Goal: Task Accomplishment & Management: Manage account settings

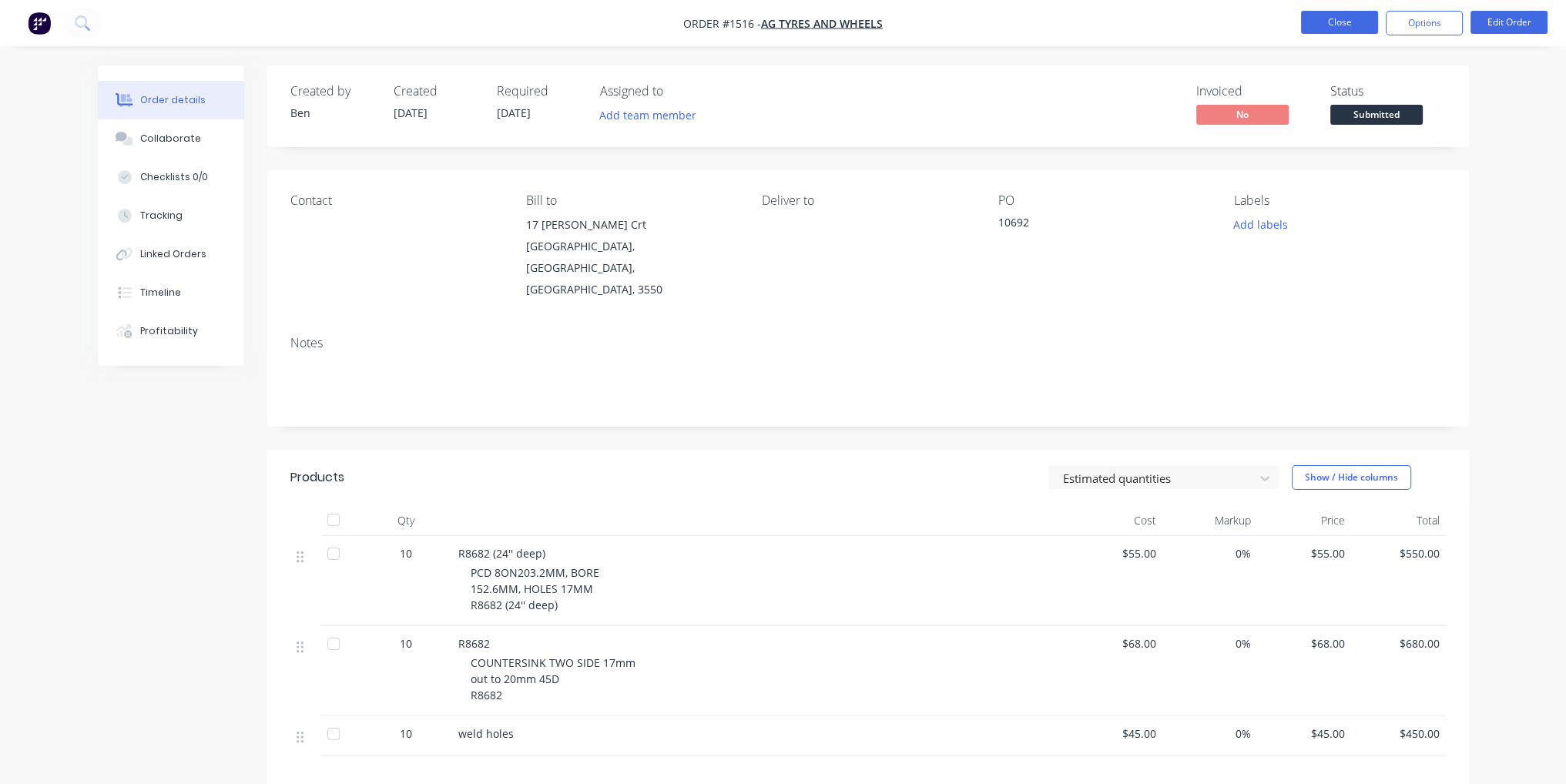
click at [1339, 33] on button "Close" at bounding box center [1339, 22] width 77 height 23
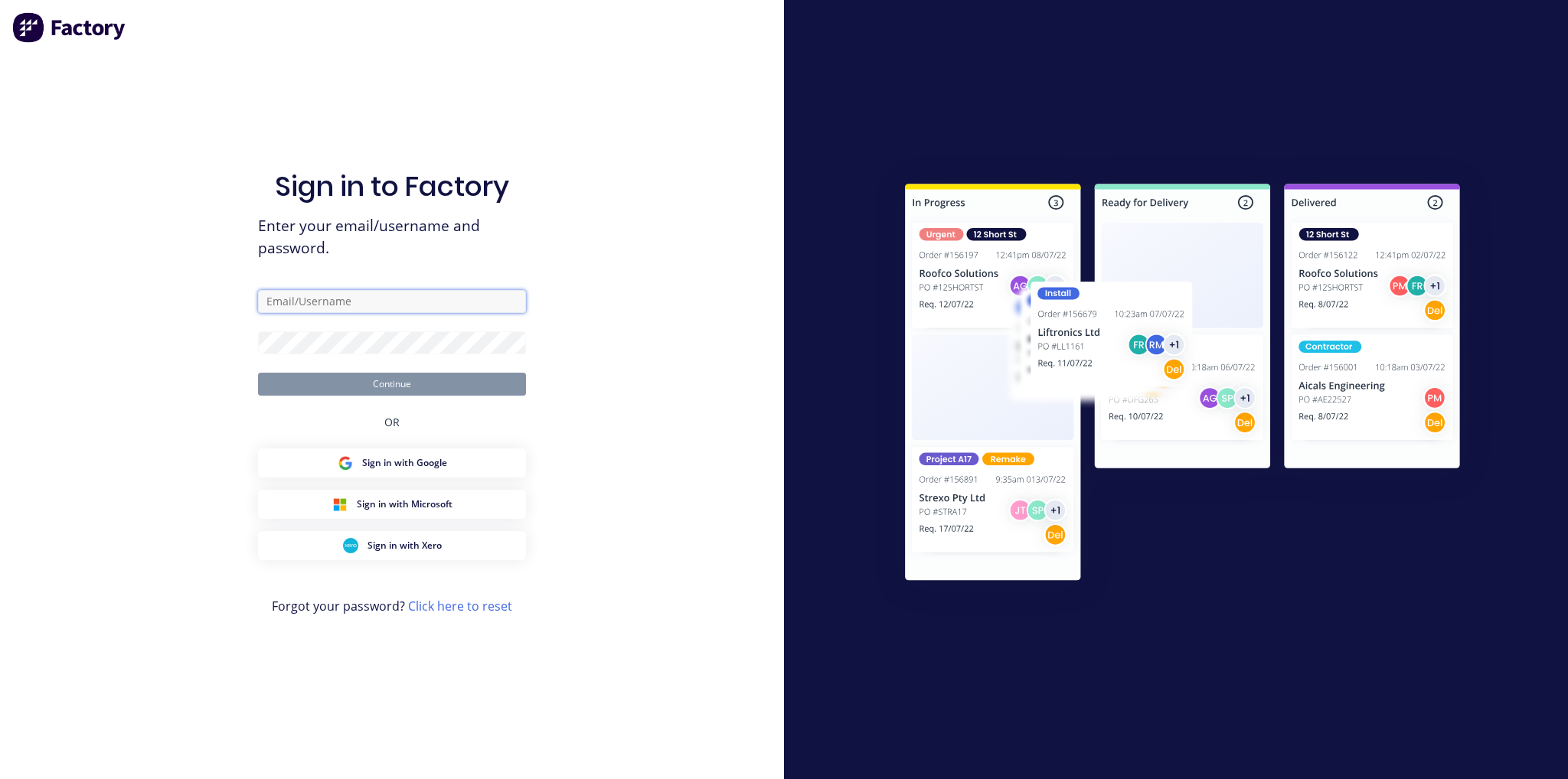
type input "[EMAIL_ADDRESS][DOMAIN_NAME]"
click at [413, 382] on button "Continue" at bounding box center [391, 384] width 268 height 23
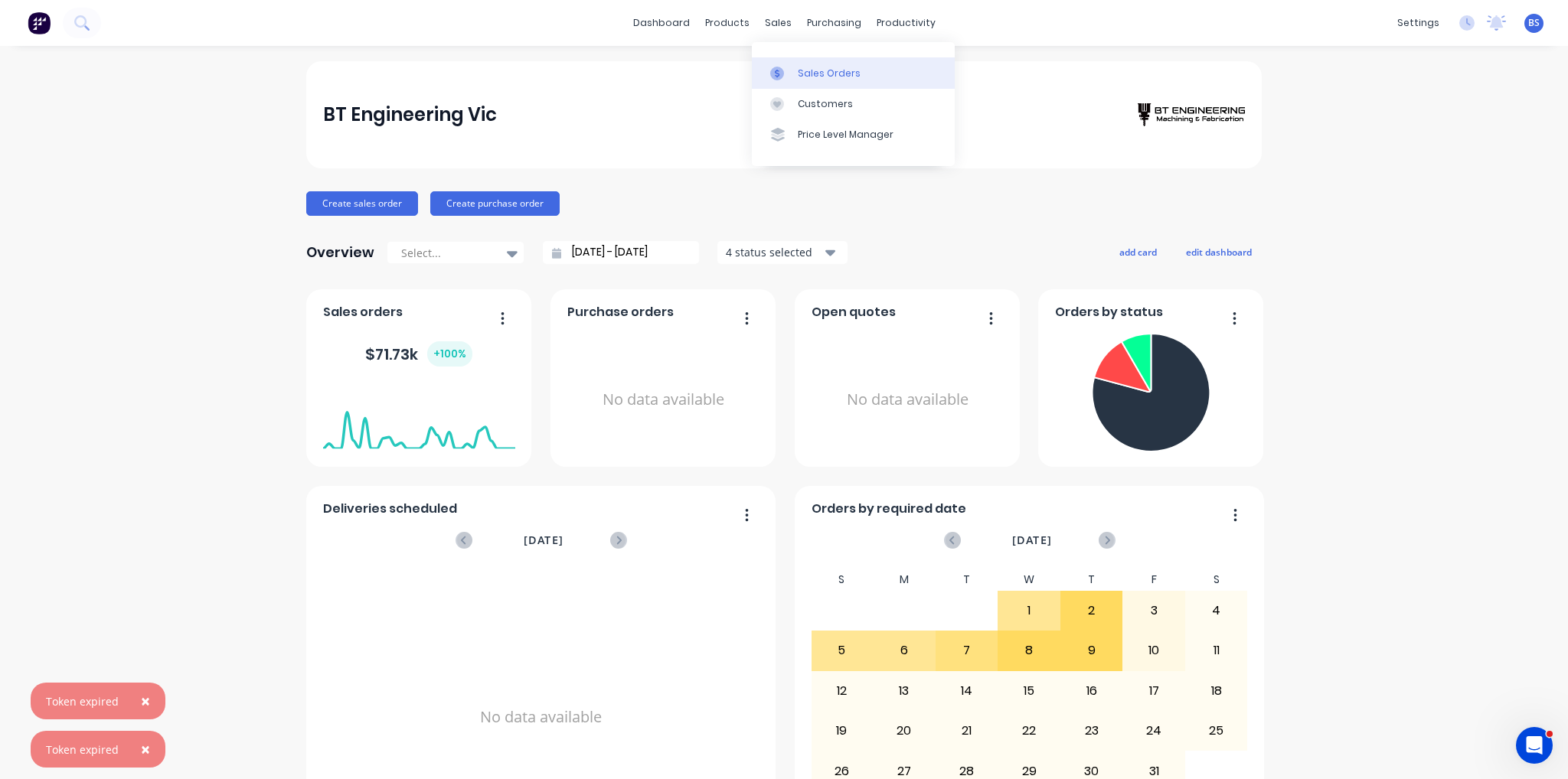
click at [797, 63] on link "Sales Orders" at bounding box center [853, 72] width 203 height 30
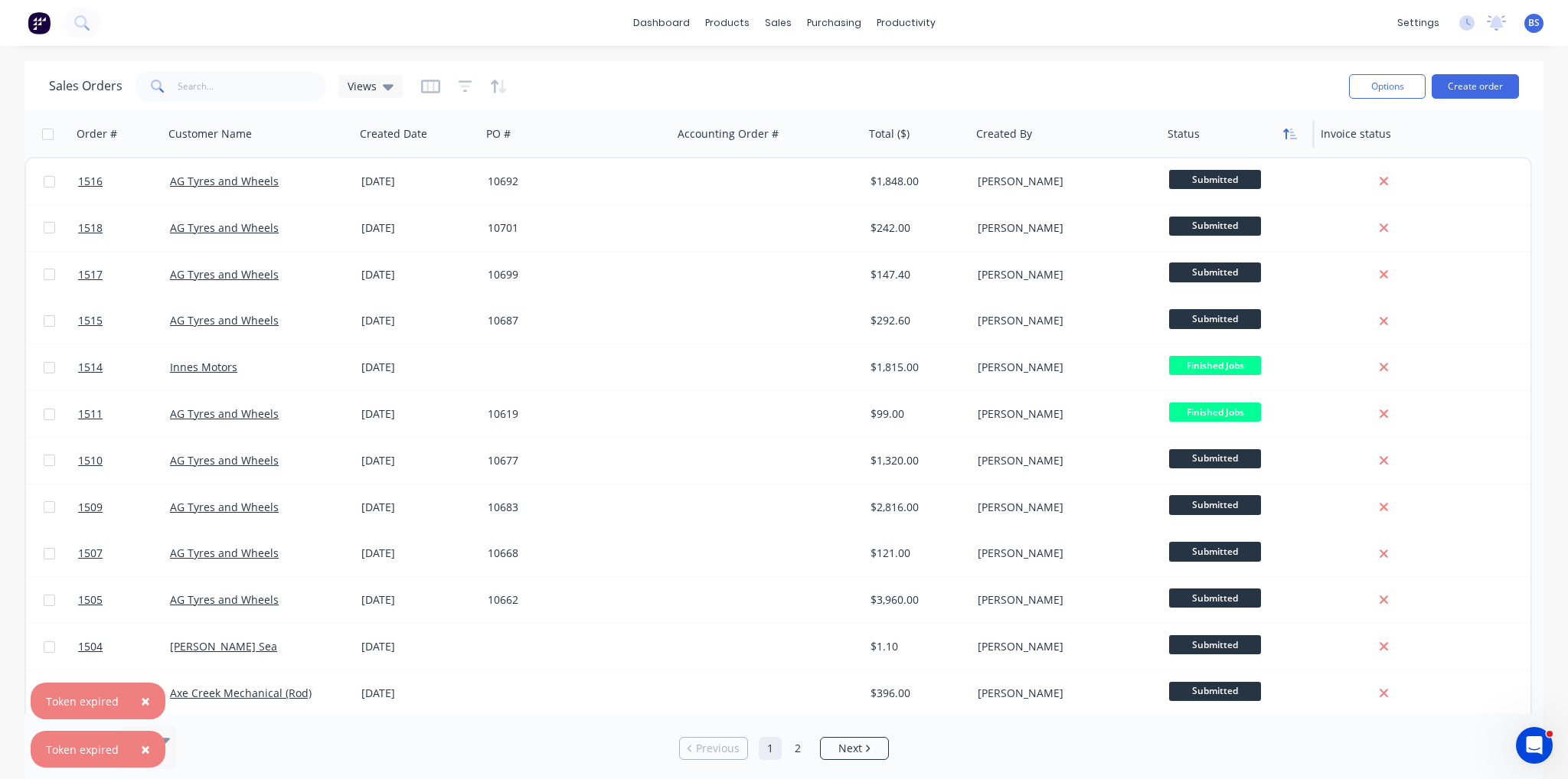
click at [1292, 142] on button "button" at bounding box center [1290, 134] width 23 height 23
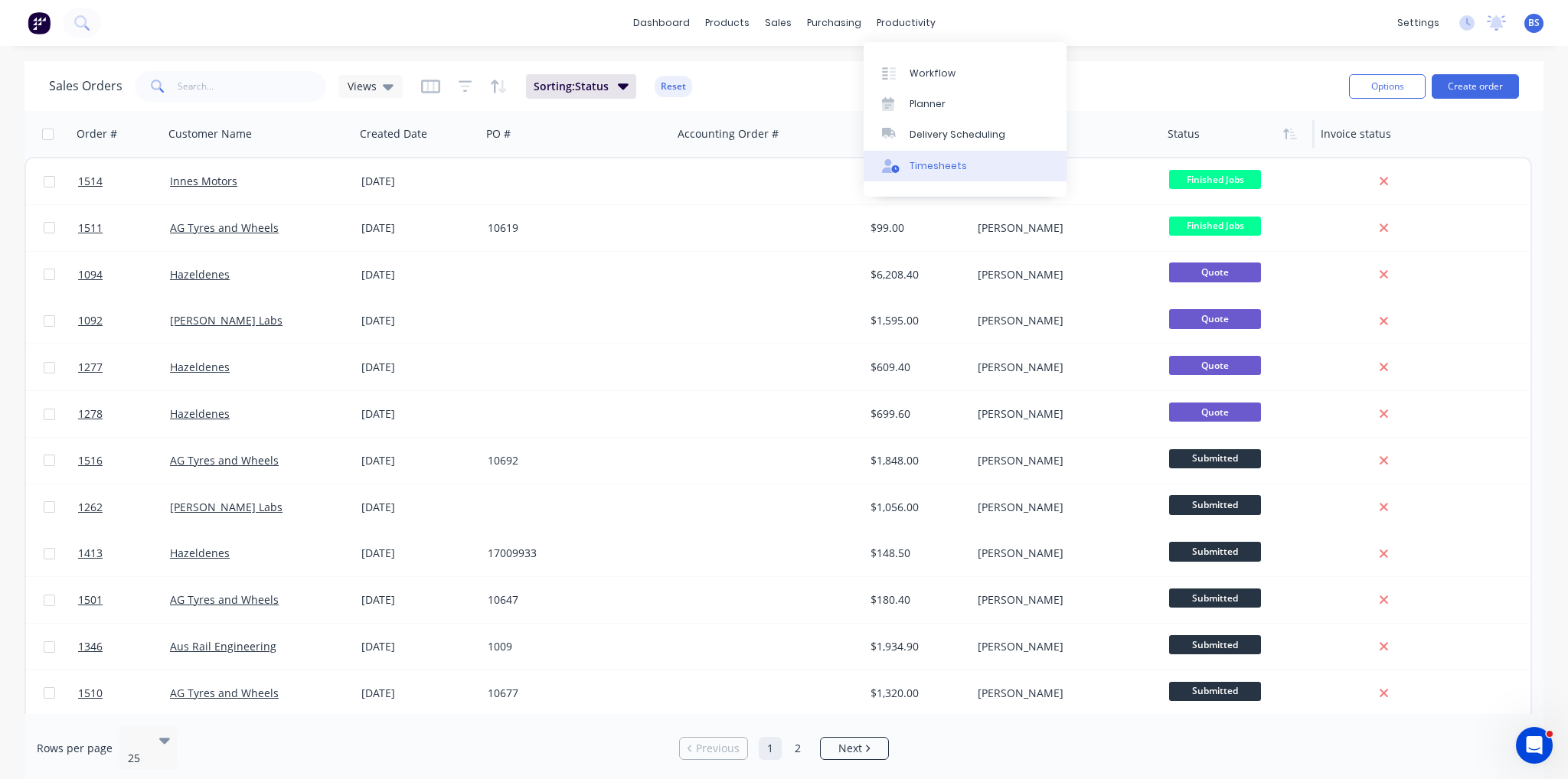
click at [945, 164] on div "Timesheets" at bounding box center [938, 165] width 57 height 14
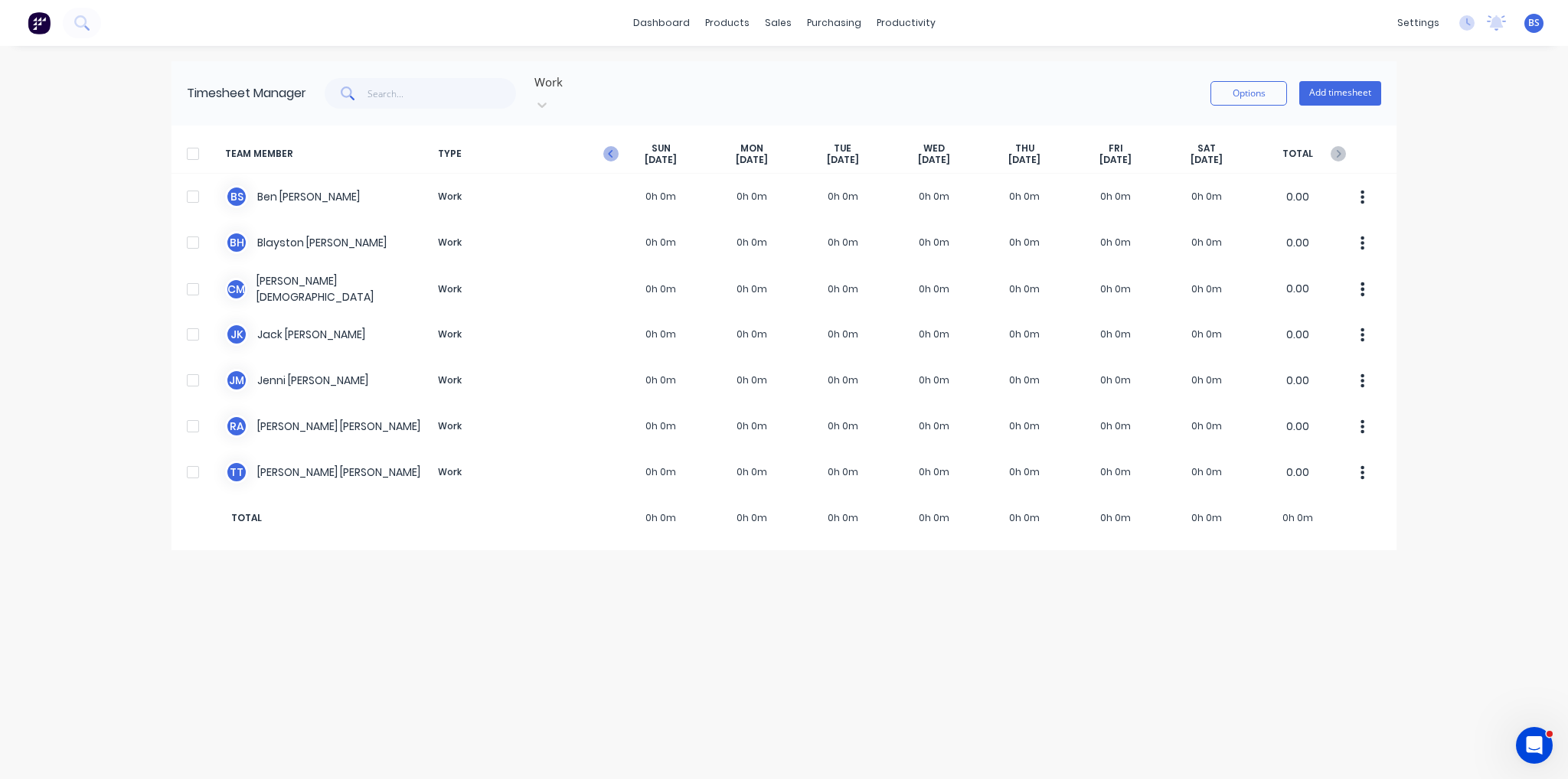
click at [616, 146] on icon "button" at bounding box center [611, 154] width 16 height 16
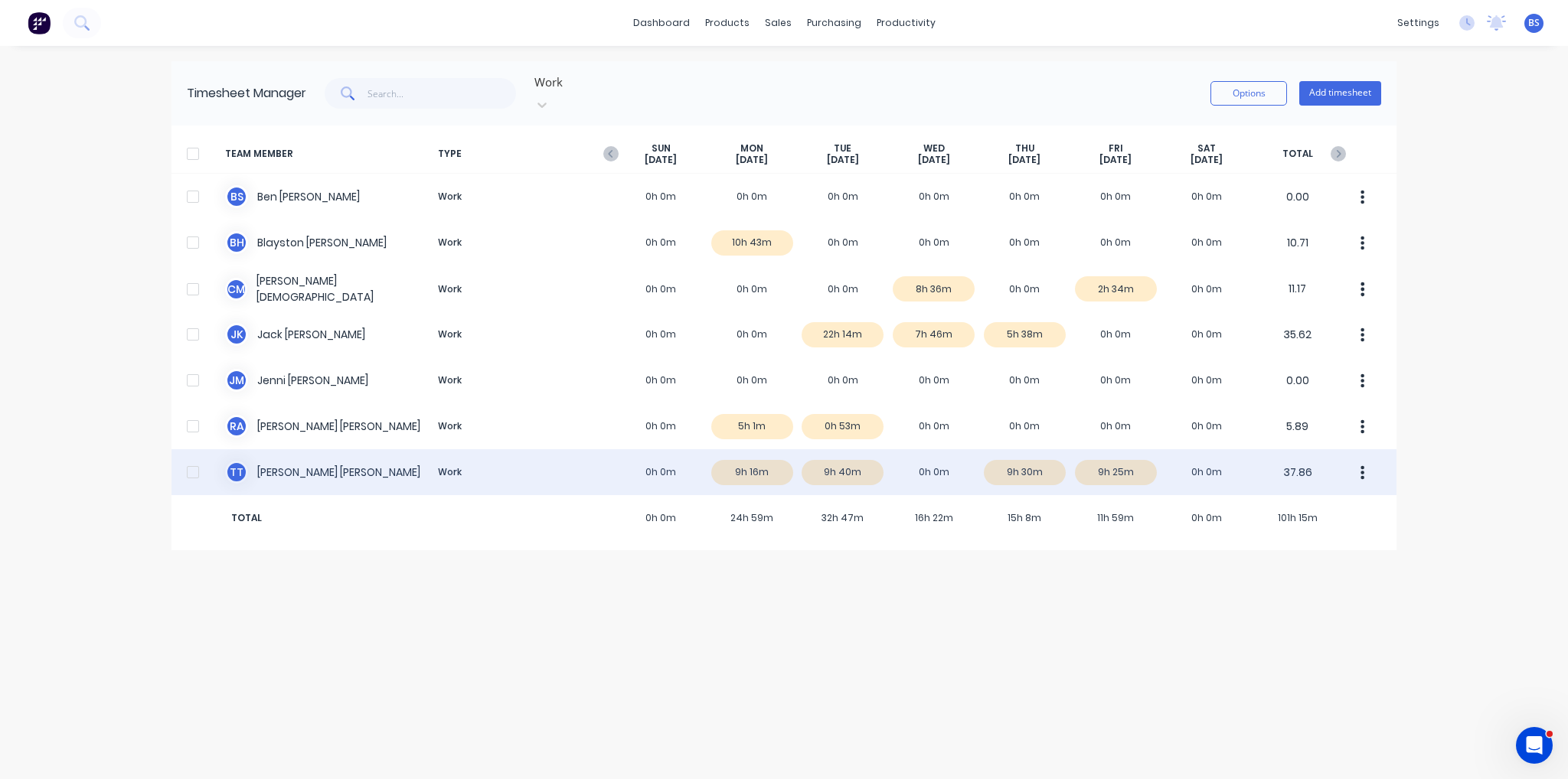
click at [759, 450] on div "T T [PERSON_NAME] Work 0h 0m 9h 16m 9h 40m 0h 0m 9h 30m 9h 25m 0h 0m 37.86" at bounding box center [784, 472] width 1225 height 46
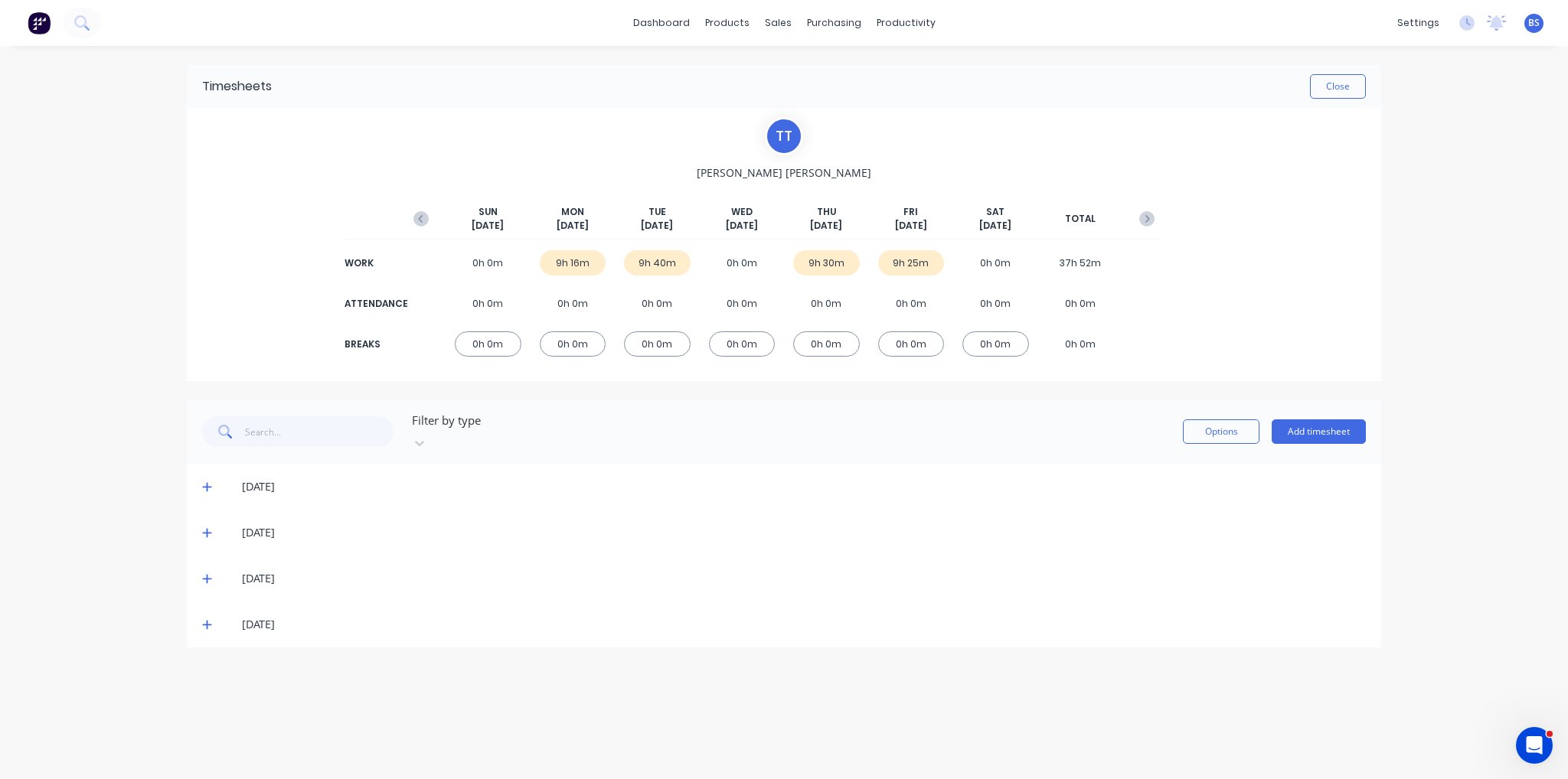
click at [208, 481] on icon at bounding box center [207, 486] width 10 height 11
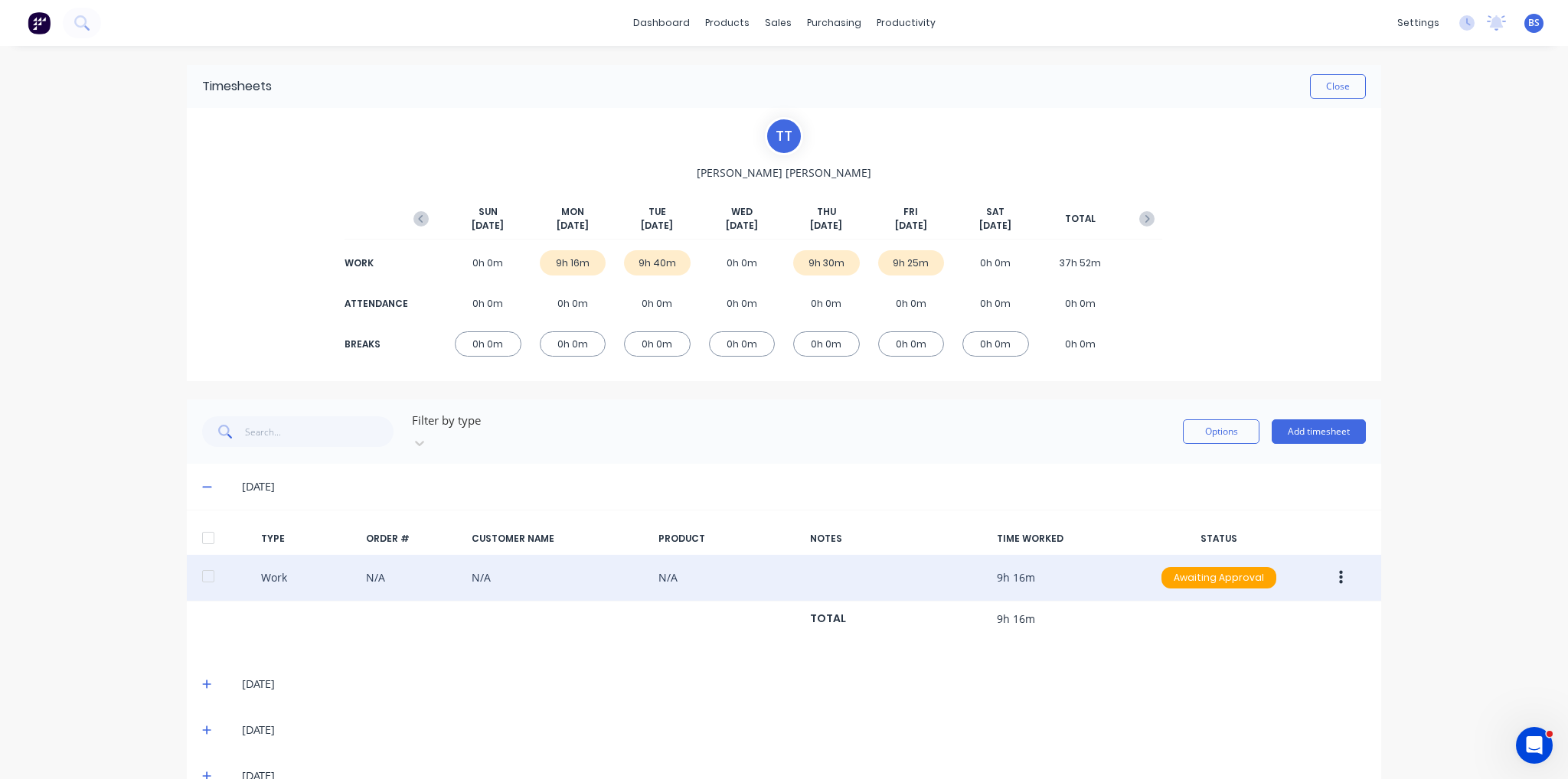
click at [1339, 570] on icon "button" at bounding box center [1340, 578] width 4 height 17
click at [1314, 509] on div "Edit" at bounding box center [1286, 520] width 118 height 22
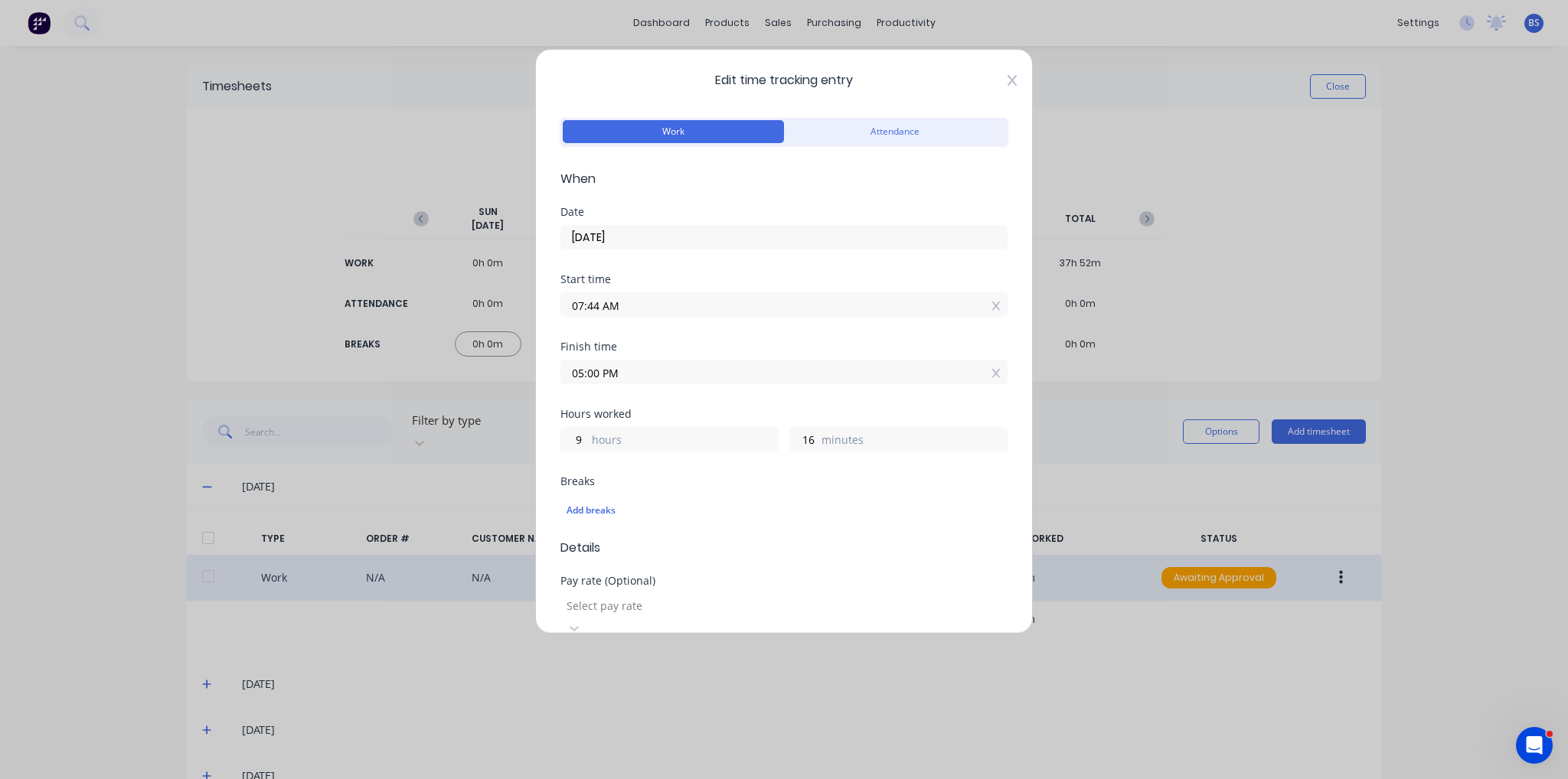
click at [1007, 78] on icon at bounding box center [1011, 80] width 9 height 11
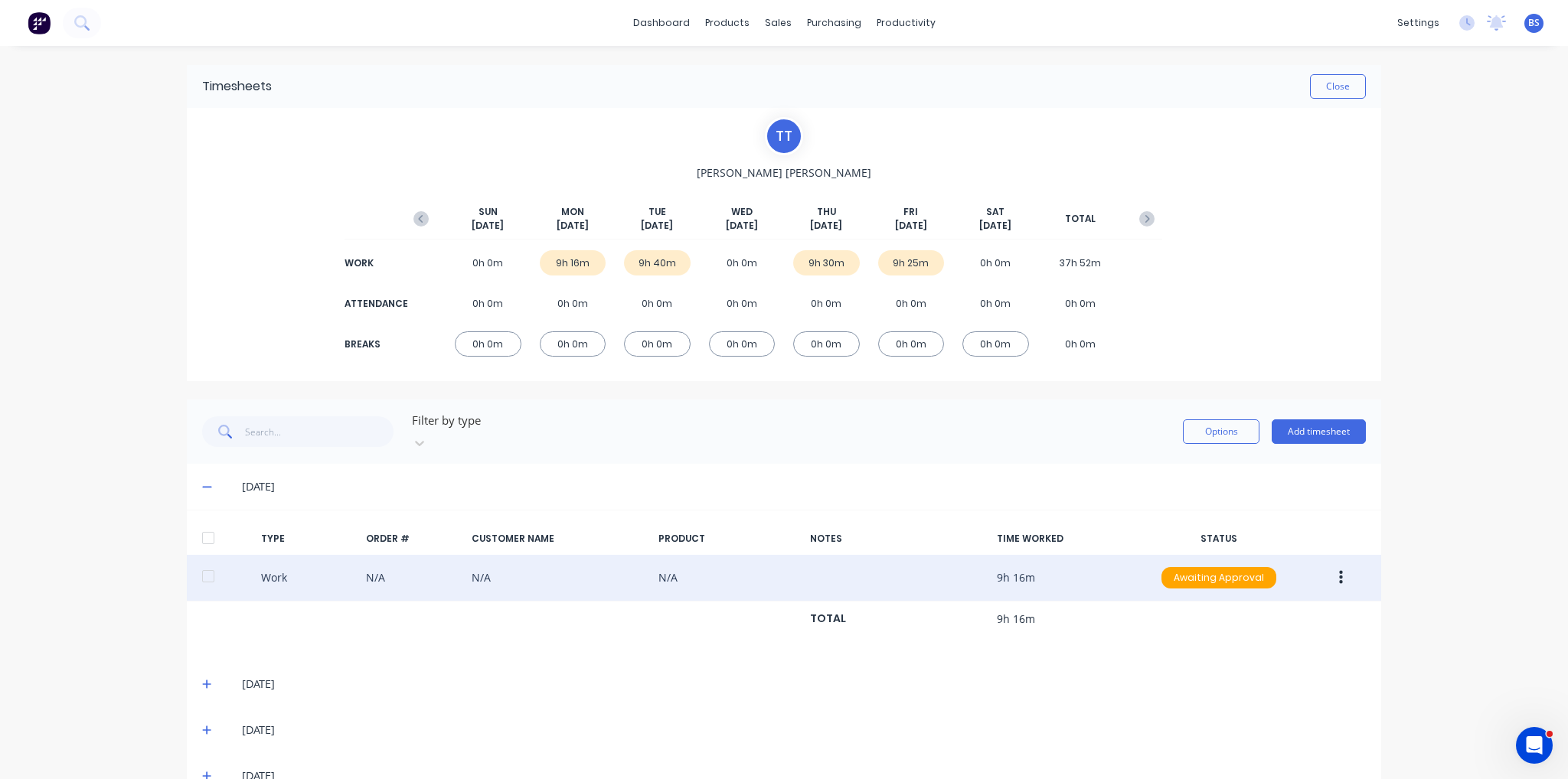
click at [202, 678] on icon at bounding box center [207, 683] width 10 height 11
click at [205, 481] on icon at bounding box center [207, 486] width 10 height 11
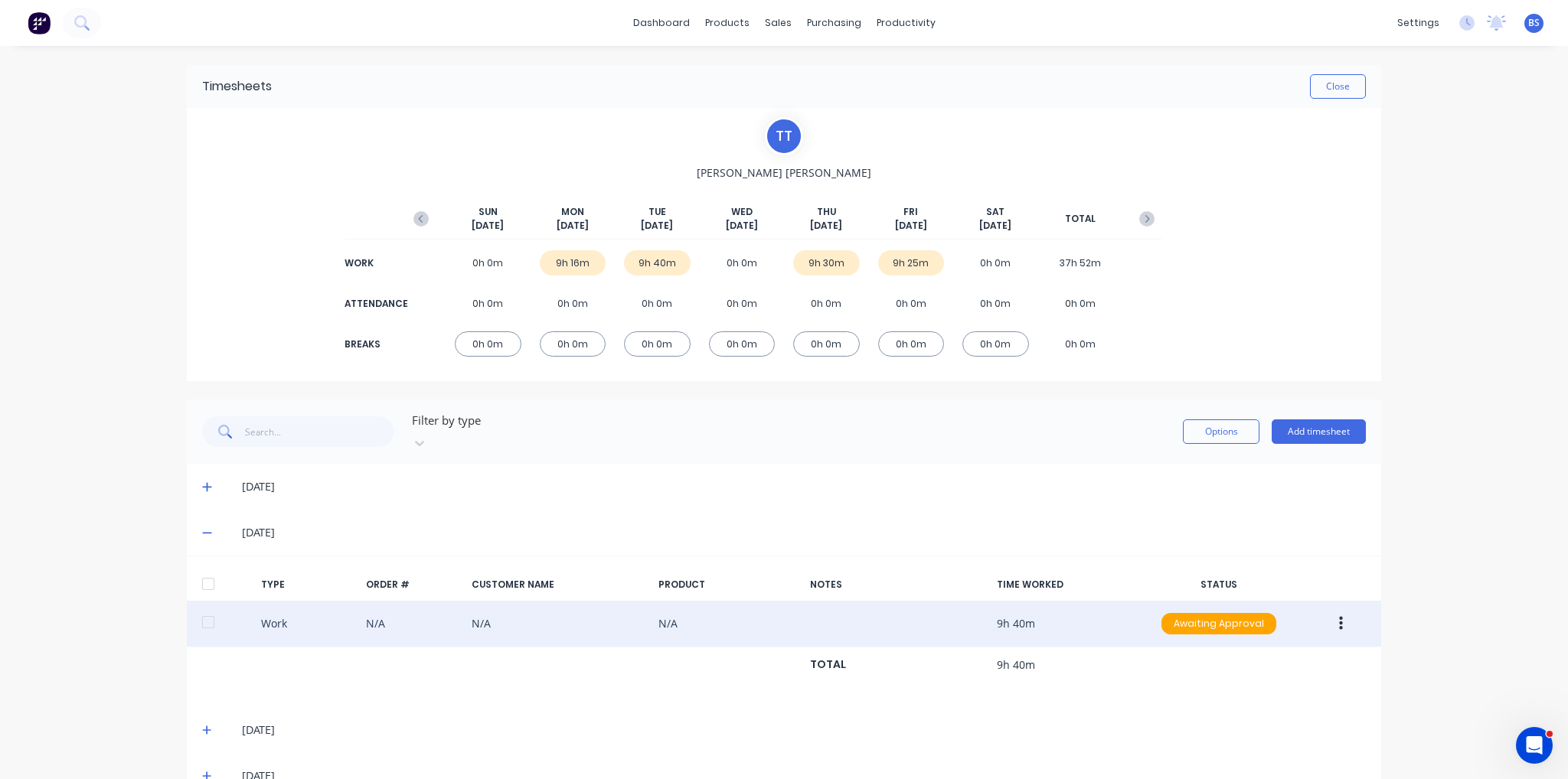
click at [1341, 613] on button "button" at bounding box center [1340, 624] width 36 height 28
click at [1304, 555] on div "Edit" at bounding box center [1286, 565] width 118 height 22
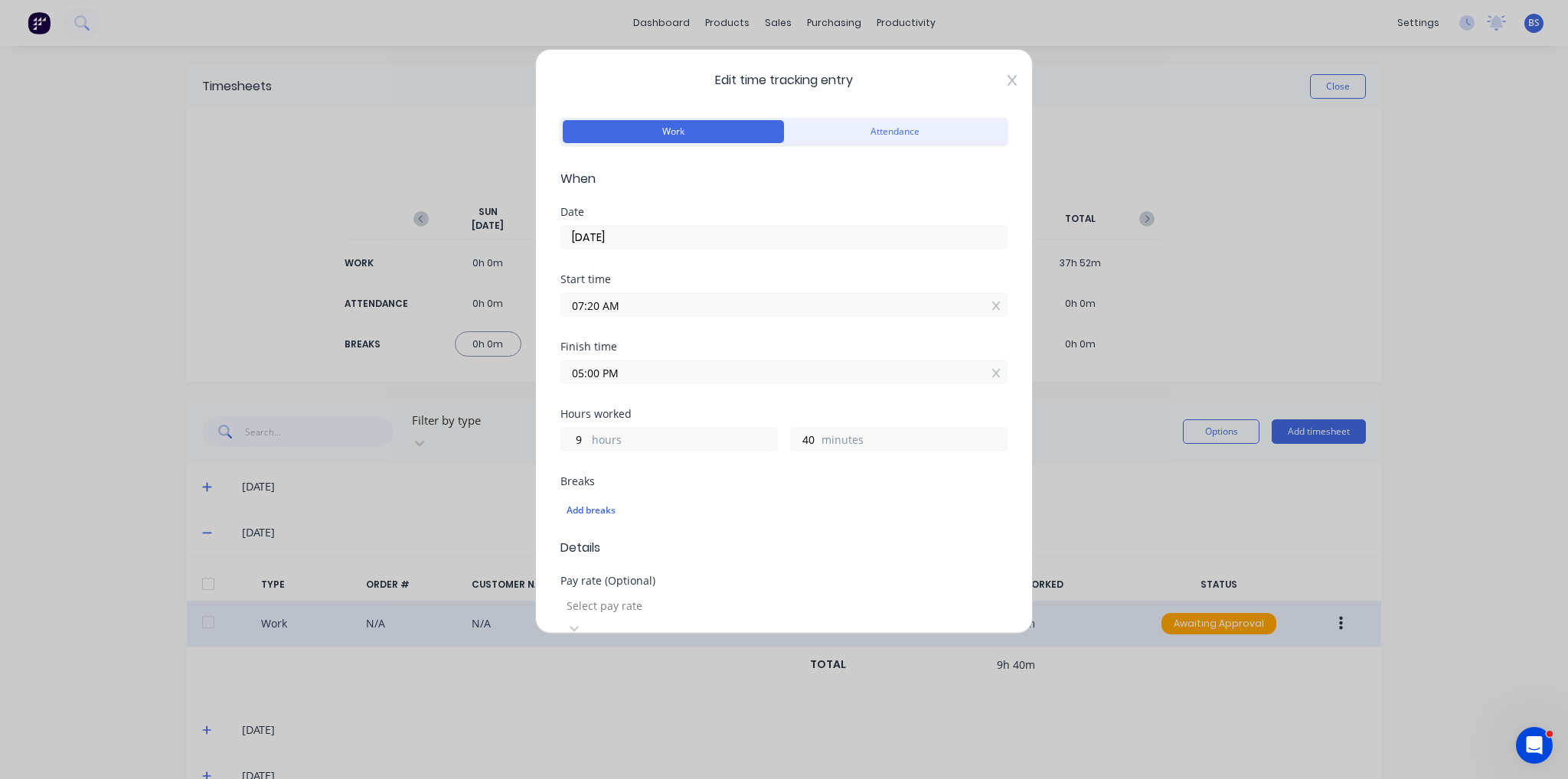
click at [1007, 77] on icon at bounding box center [1011, 80] width 9 height 12
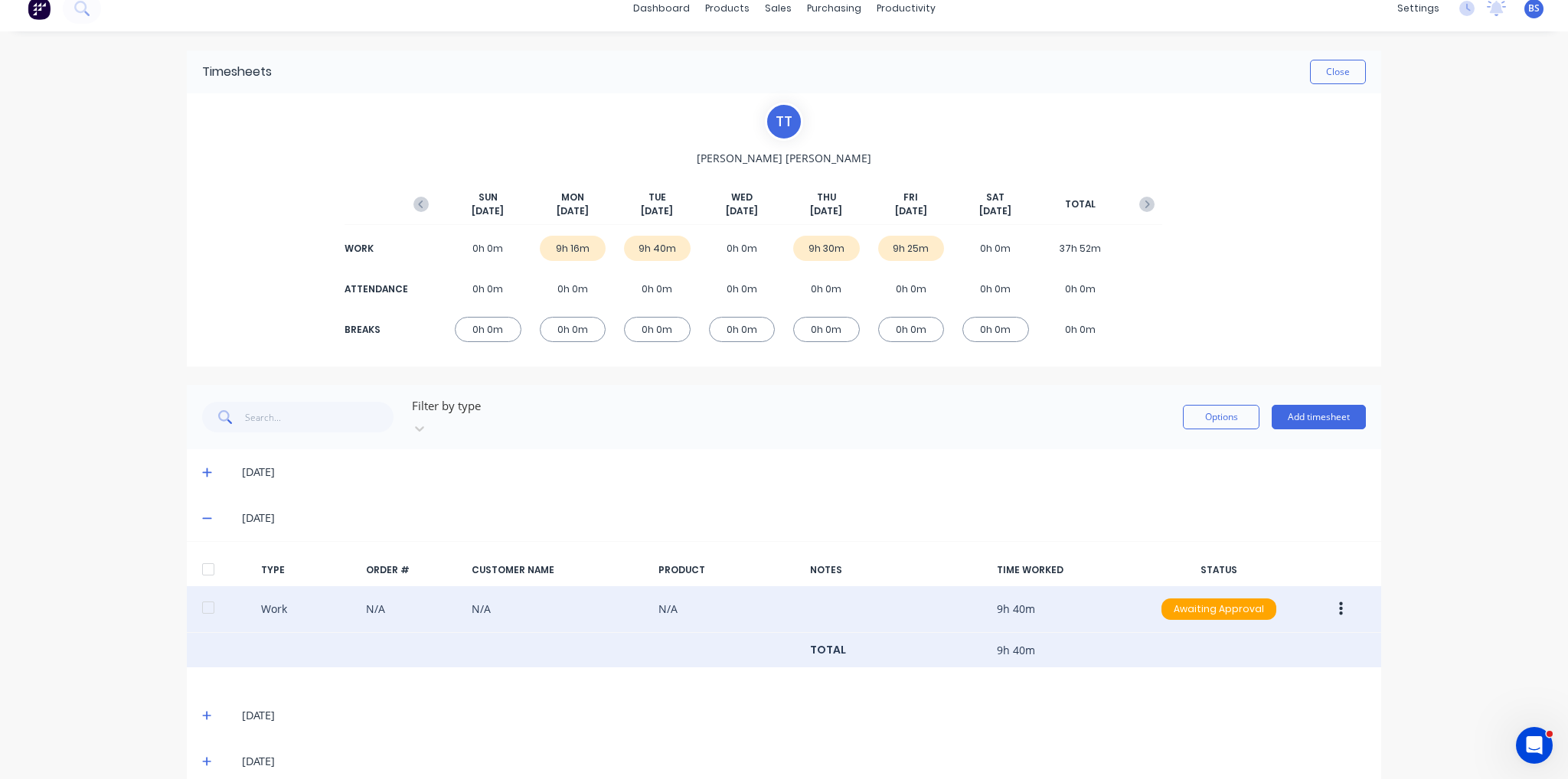
scroll to position [22, 0]
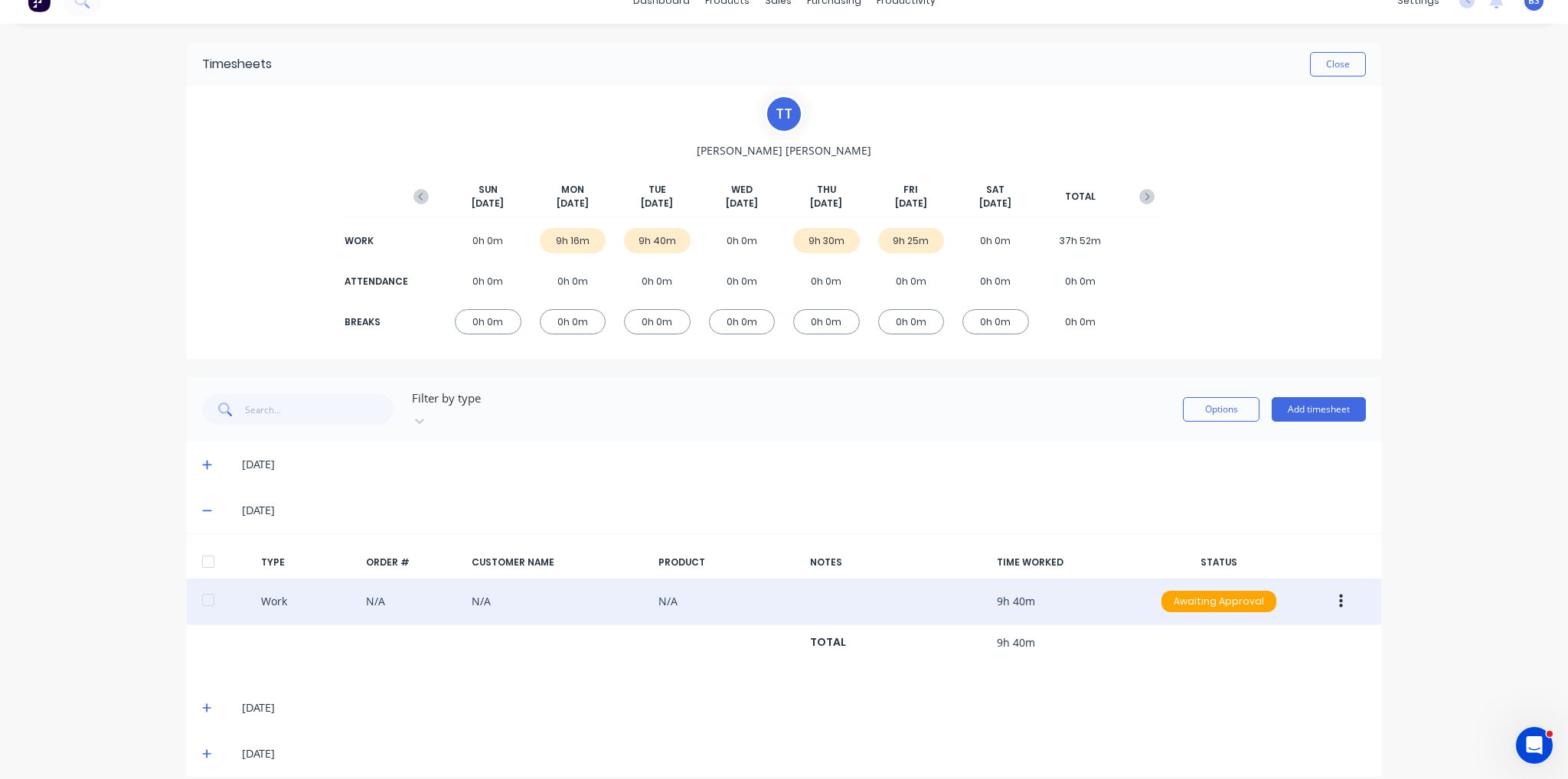
click at [204, 505] on icon at bounding box center [207, 510] width 10 height 11
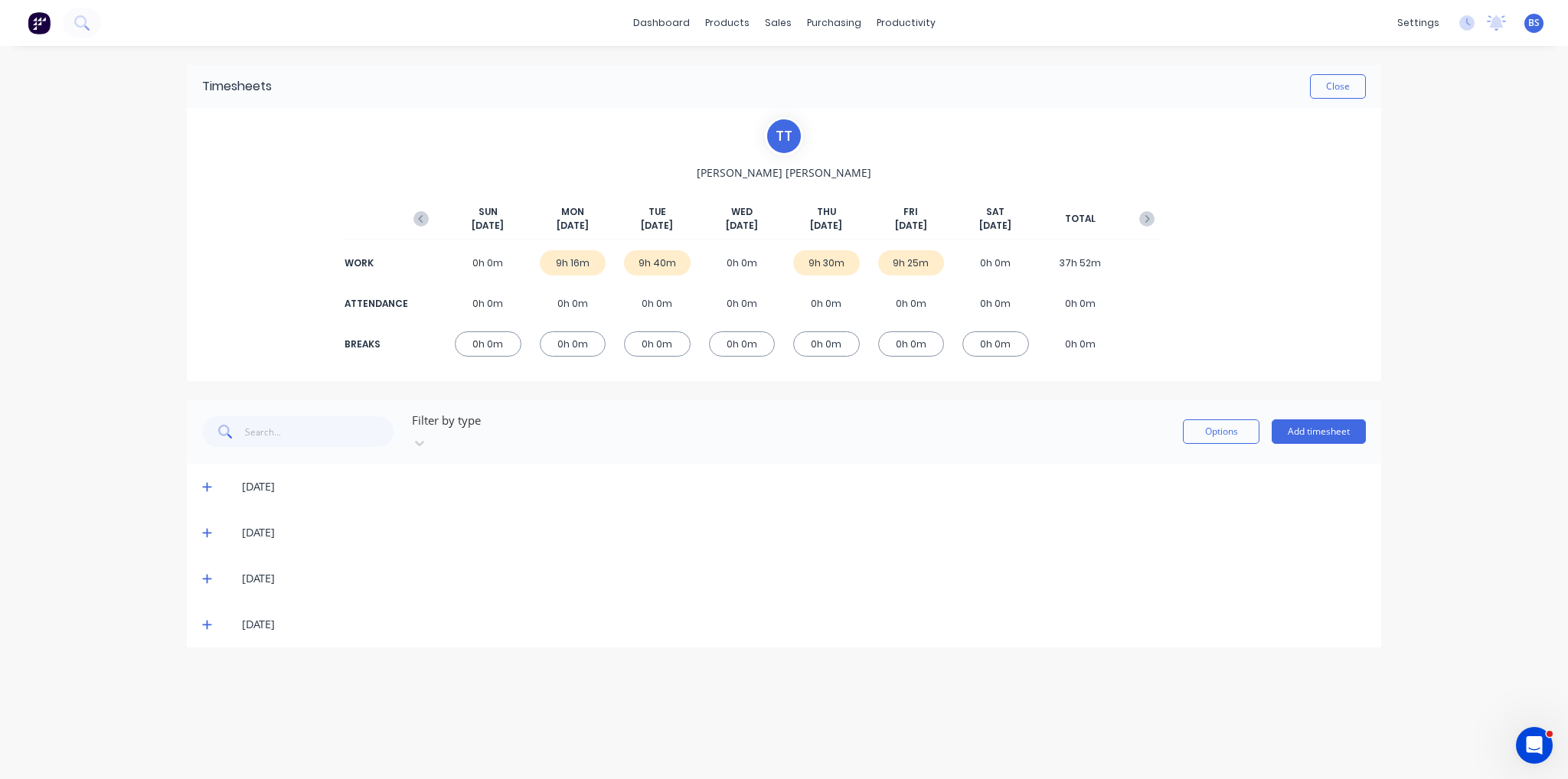
click at [211, 570] on span at bounding box center [210, 578] width 16 height 16
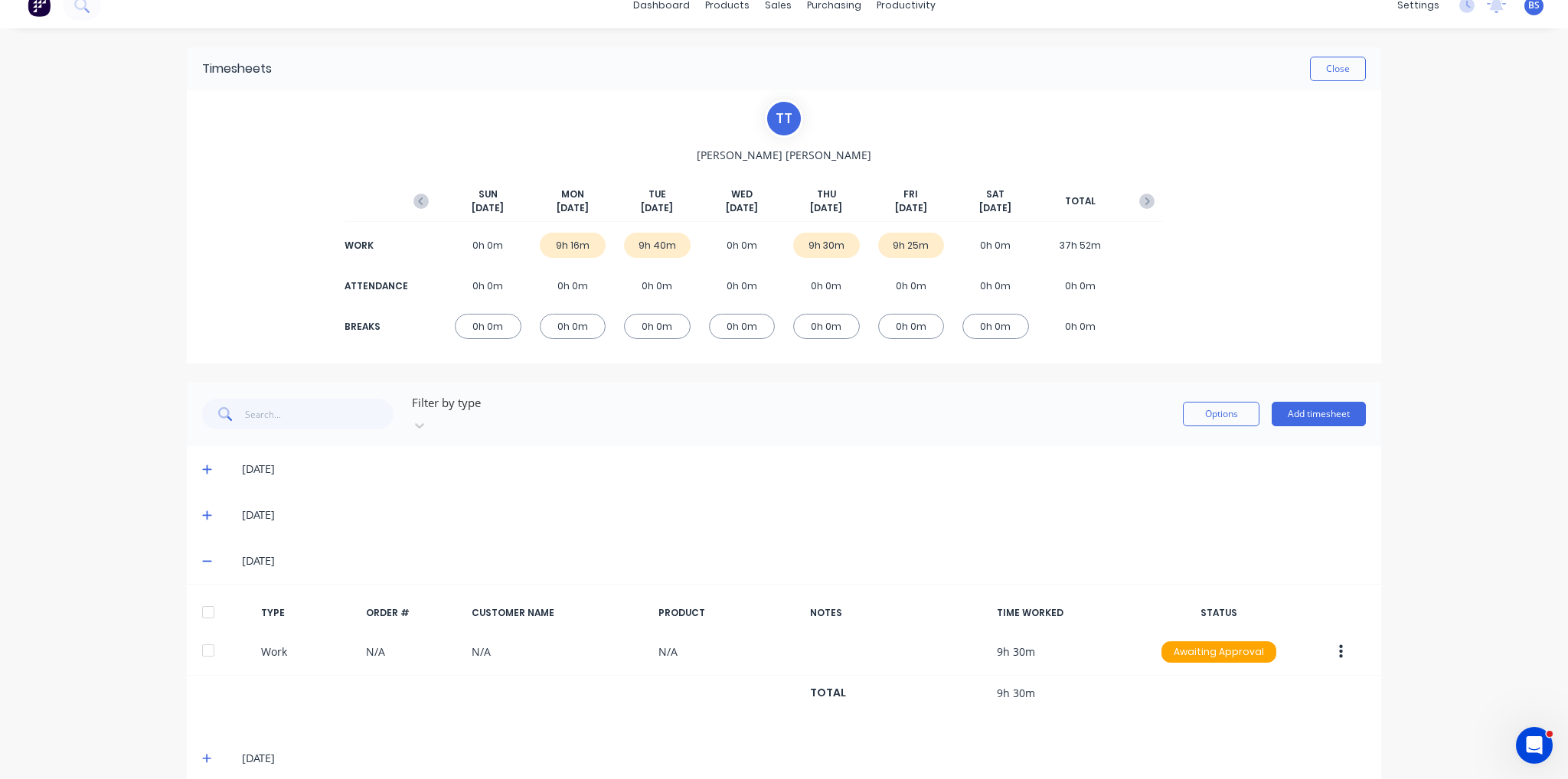
scroll to position [22, 0]
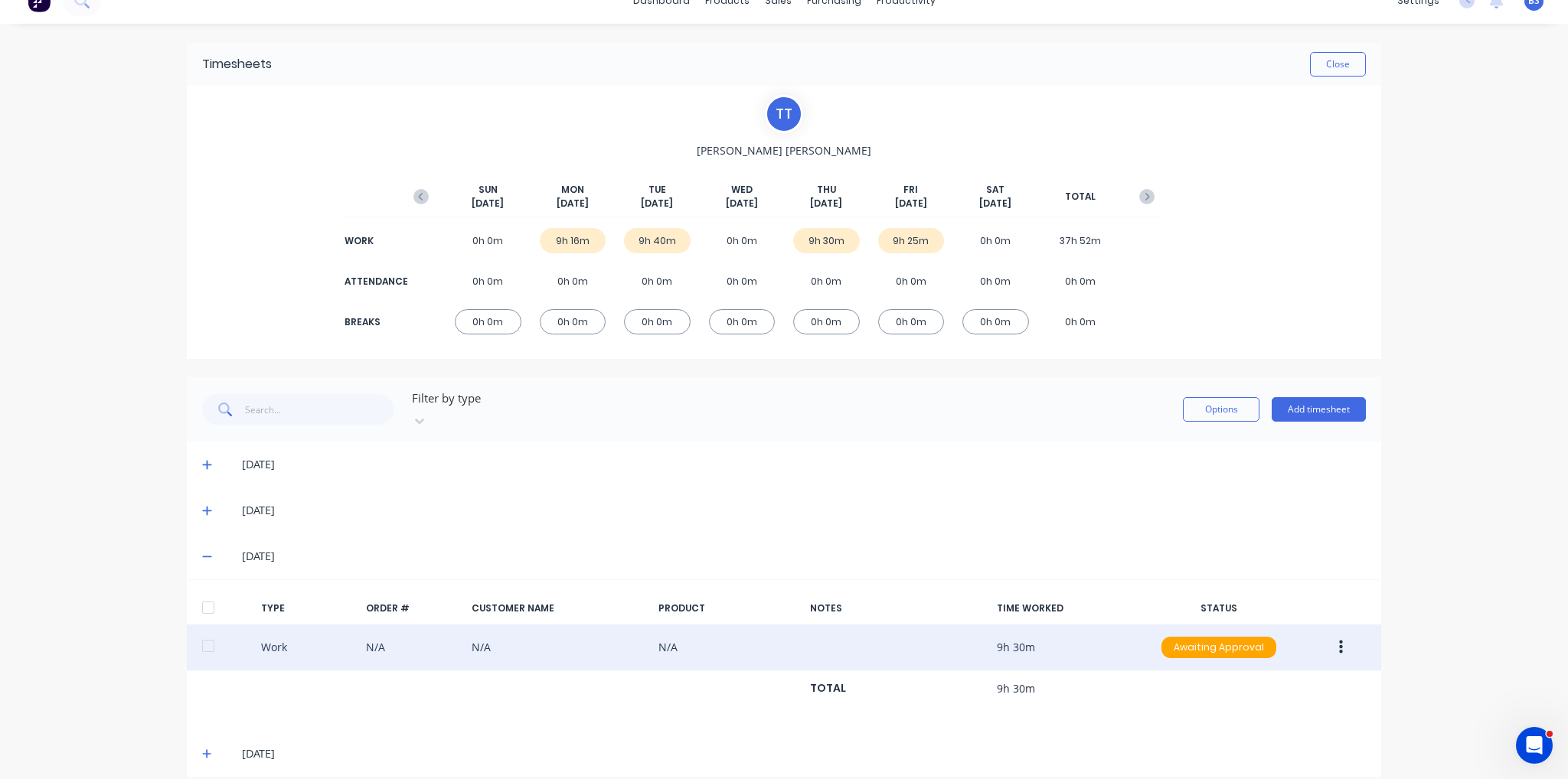
click at [1339, 639] on icon "button" at bounding box center [1340, 647] width 4 height 17
click at [1316, 579] on div "Edit" at bounding box center [1286, 589] width 118 height 22
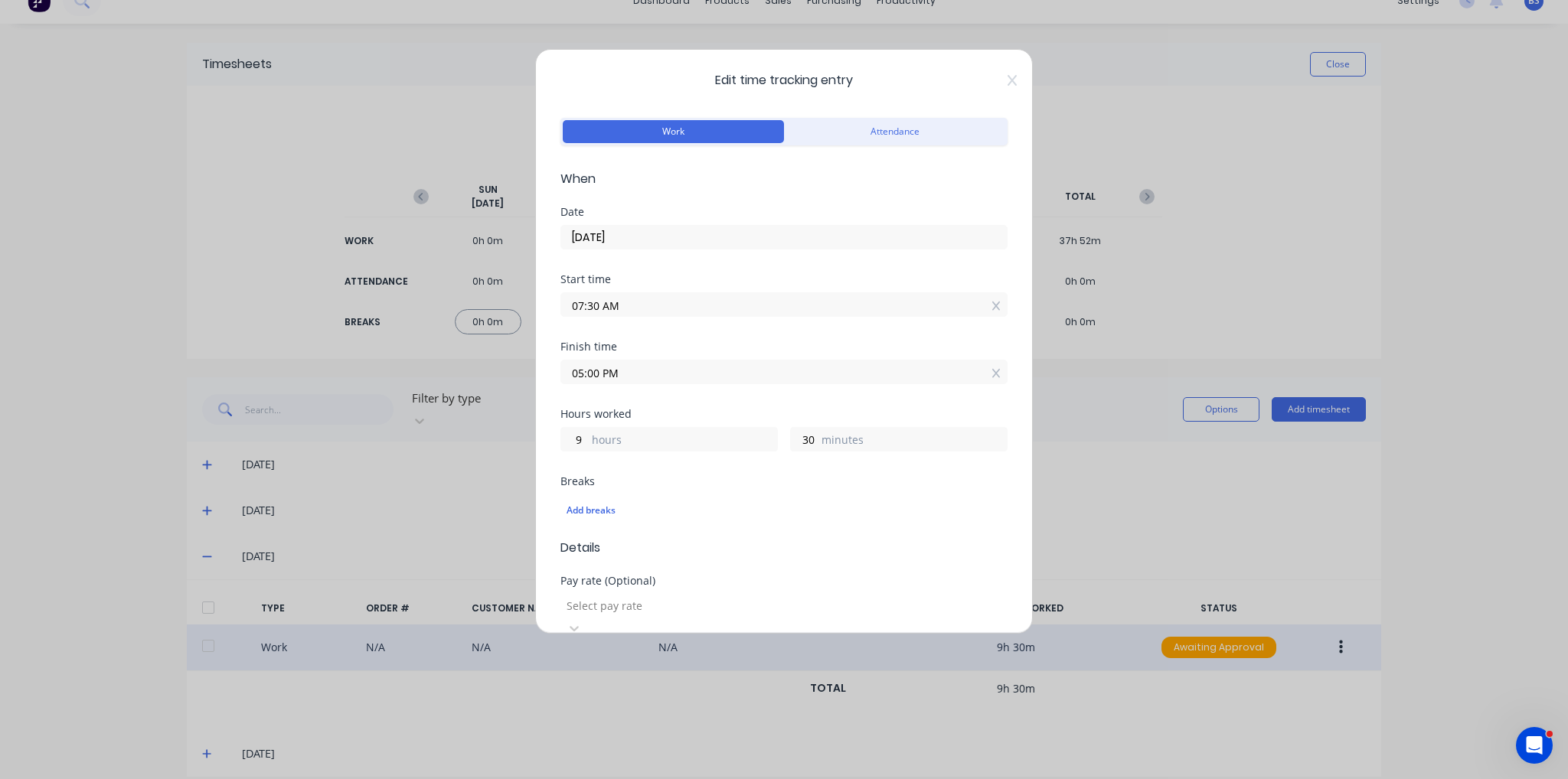
click at [995, 83] on span "Edit time tracking entry" at bounding box center [784, 80] width 447 height 18
click at [1007, 83] on icon at bounding box center [1011, 80] width 9 height 12
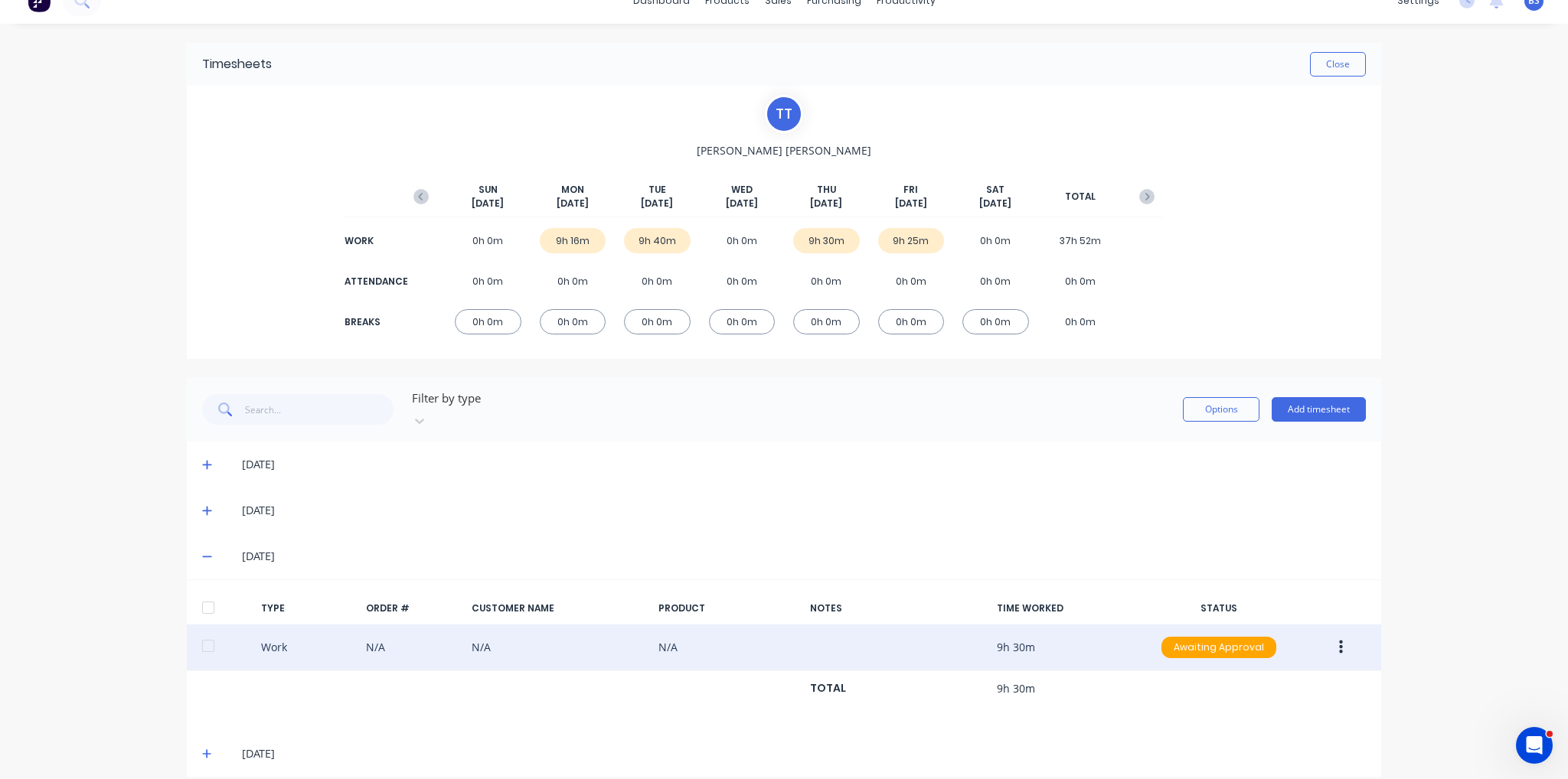
click at [204, 551] on icon at bounding box center [207, 556] width 10 height 11
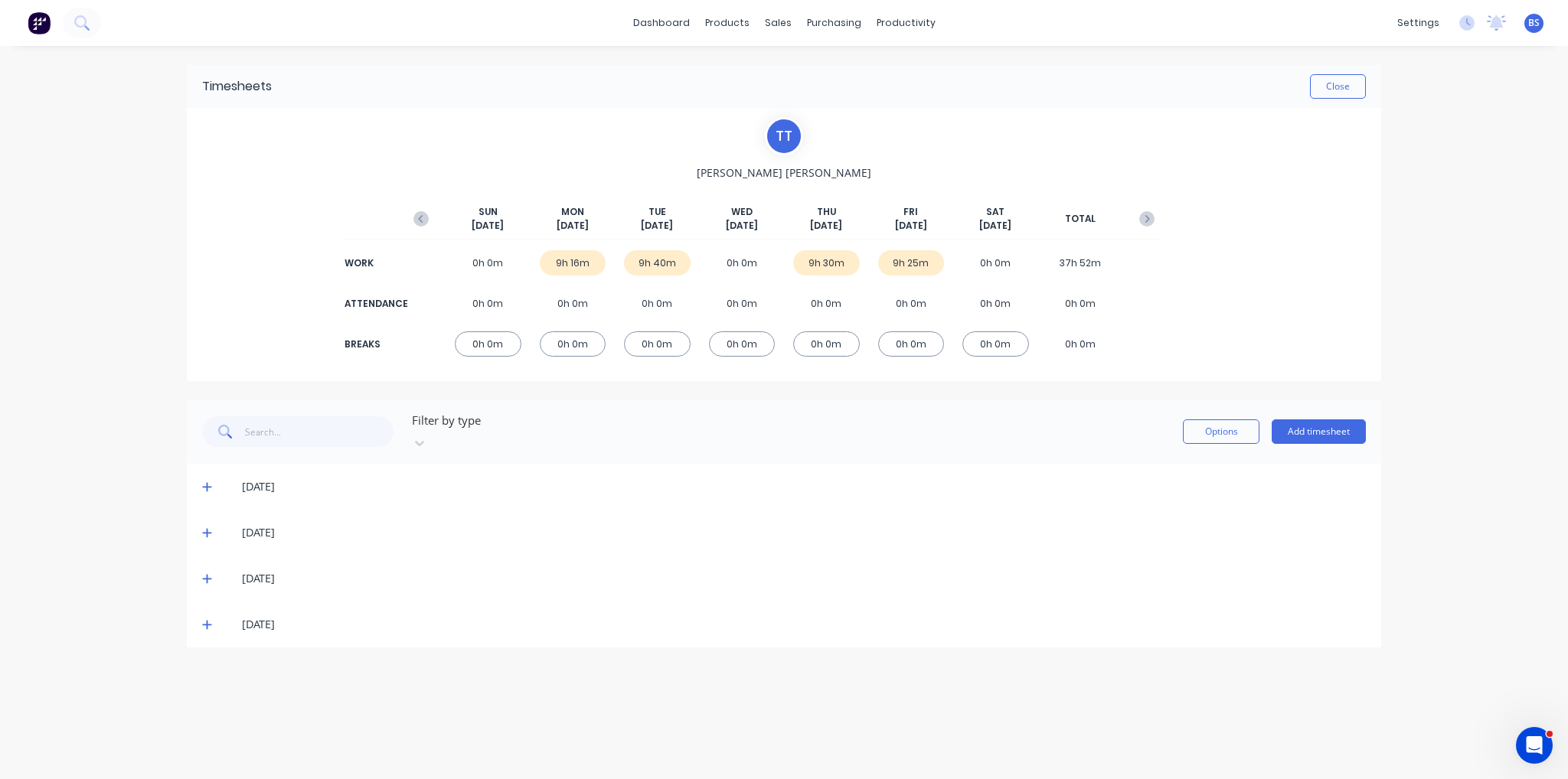
click at [204, 619] on icon at bounding box center [207, 624] width 10 height 11
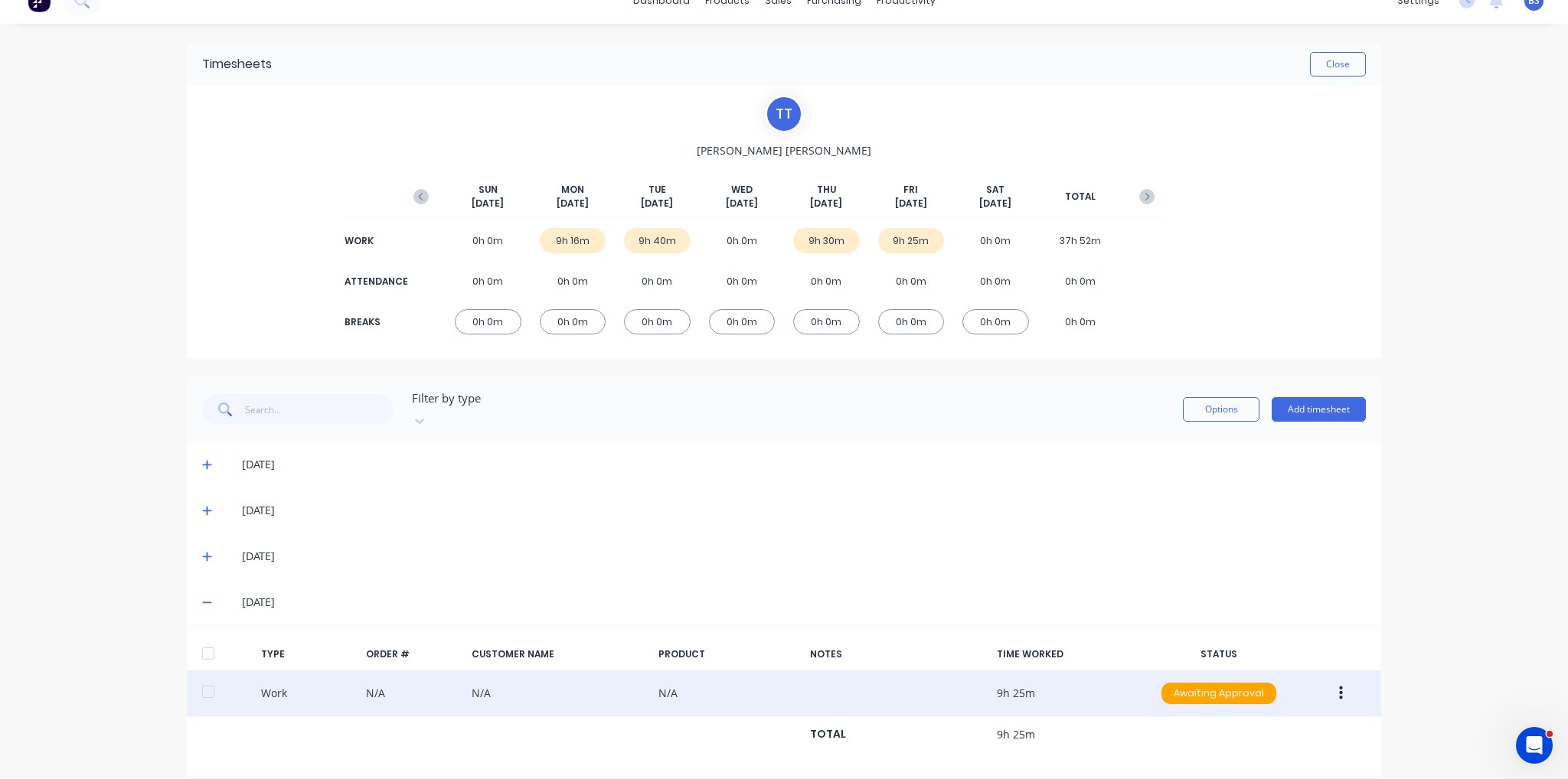
click at [1329, 679] on button "button" at bounding box center [1340, 693] width 36 height 28
click at [1270, 624] on div "Edit" at bounding box center [1286, 635] width 118 height 22
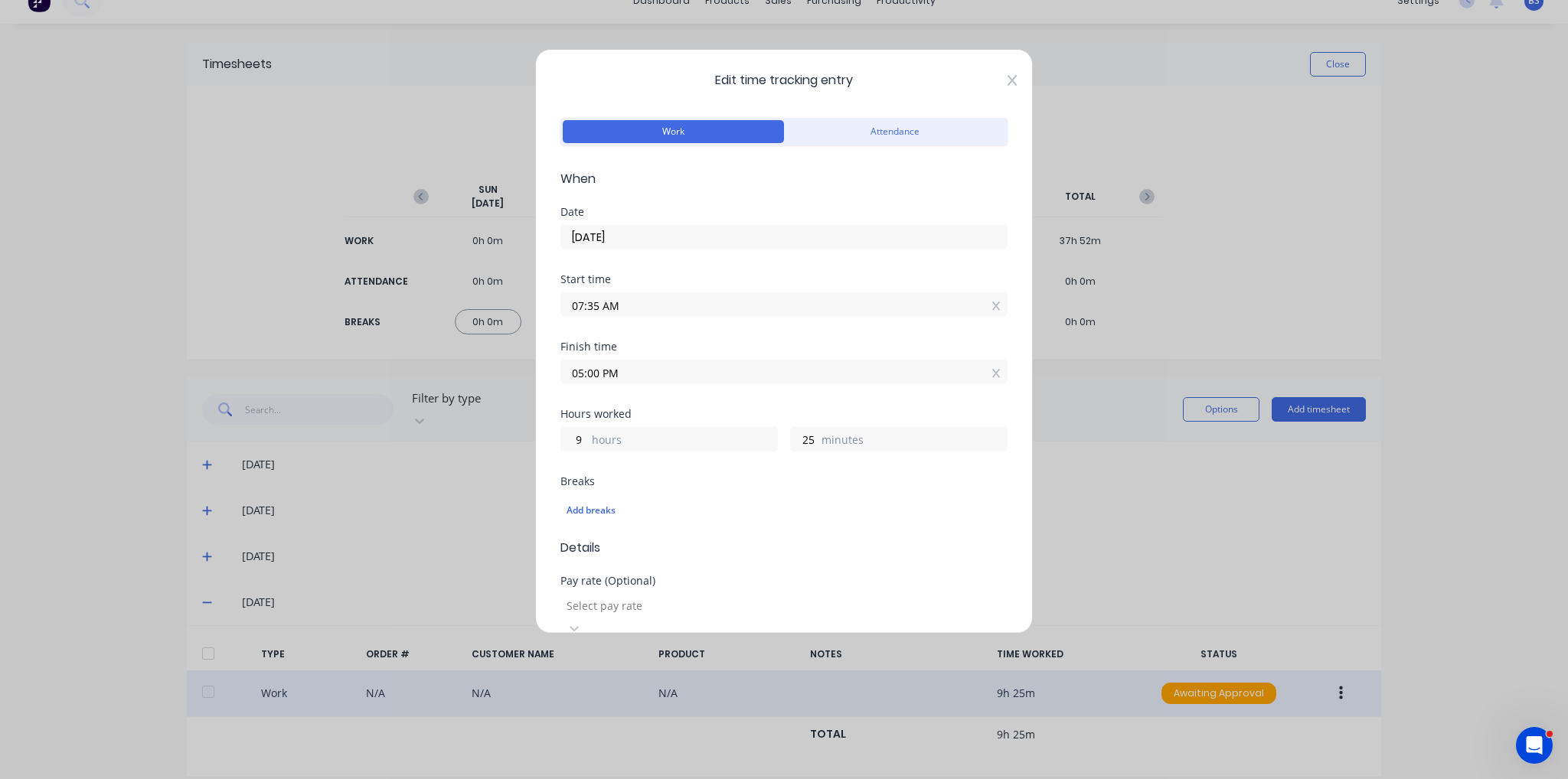
click at [1007, 84] on icon at bounding box center [1011, 80] width 9 height 12
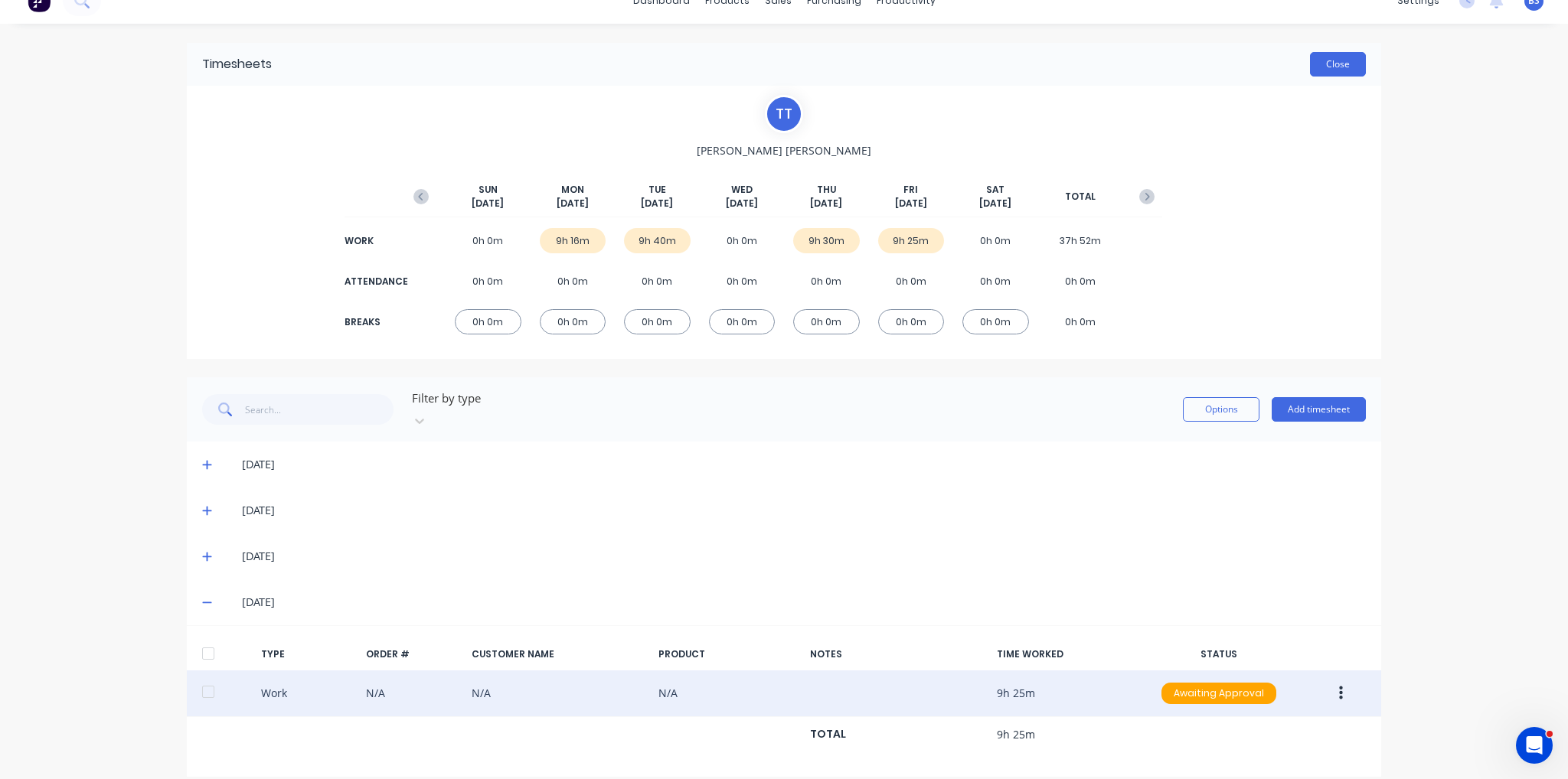
click at [1356, 71] on button "Close" at bounding box center [1337, 65] width 56 height 25
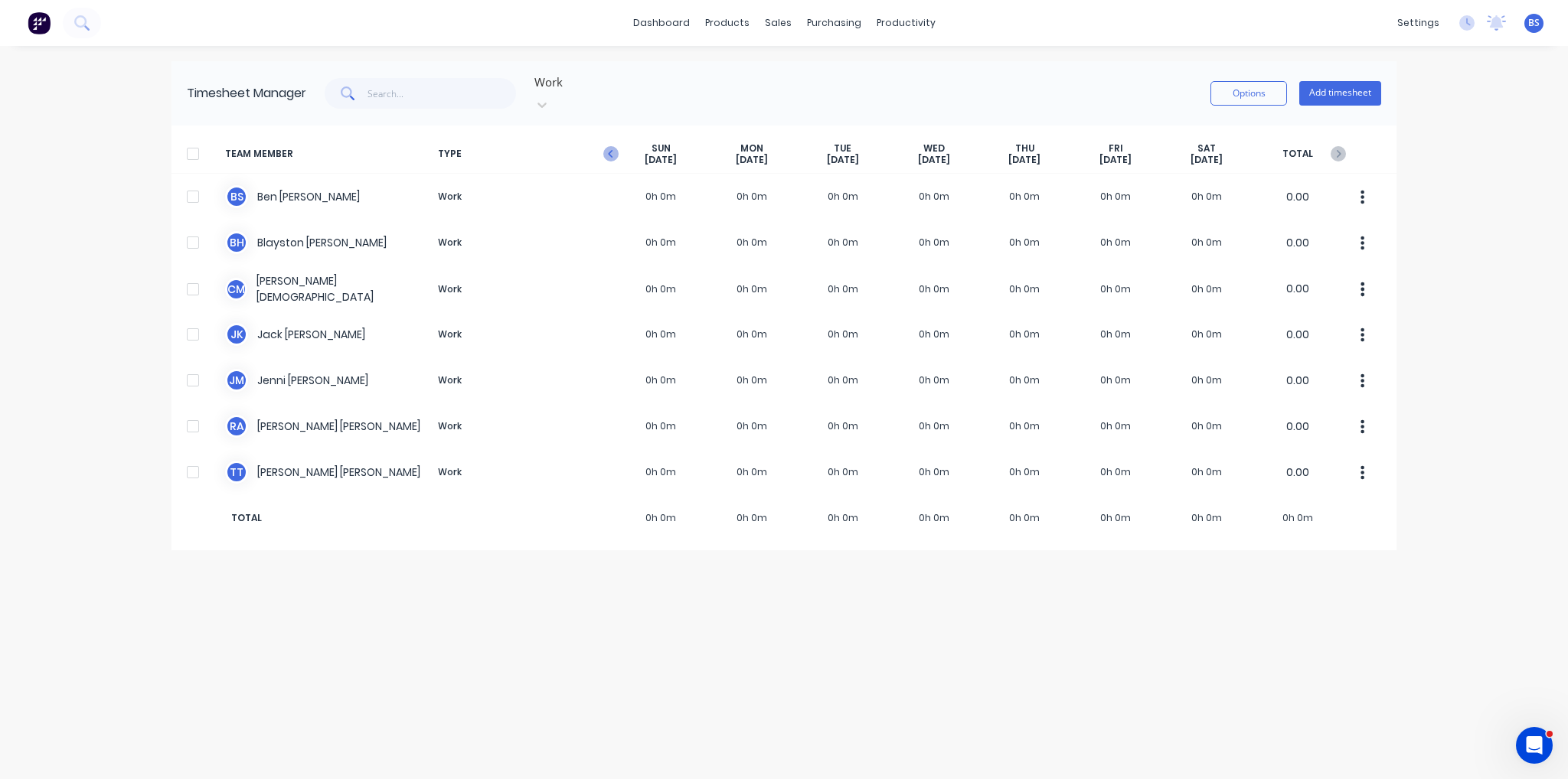
click at [612, 146] on icon "button" at bounding box center [611, 154] width 16 height 16
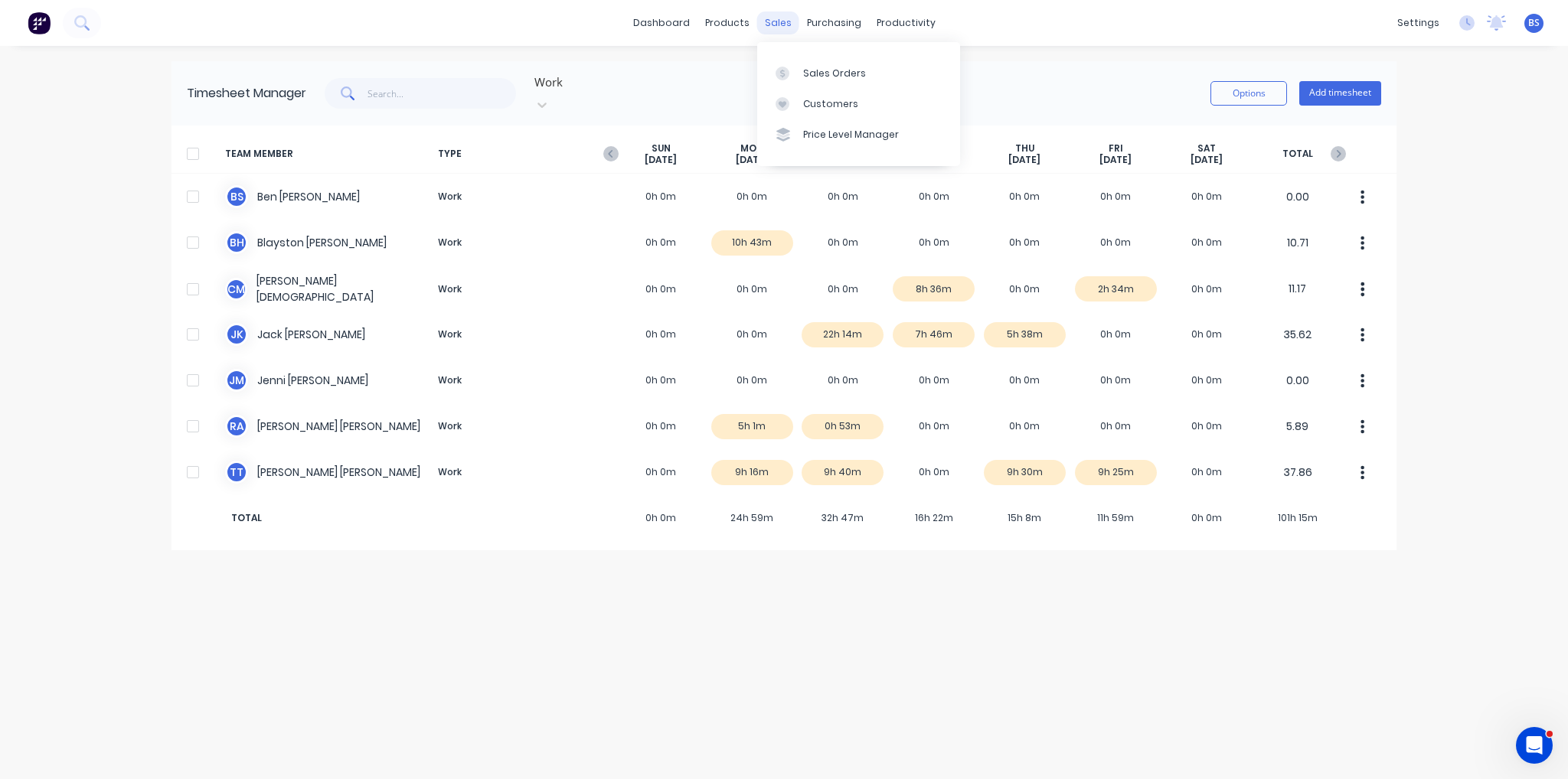
click at [776, 25] on div "sales" at bounding box center [778, 23] width 42 height 23
